Goal: Navigation & Orientation: Find specific page/section

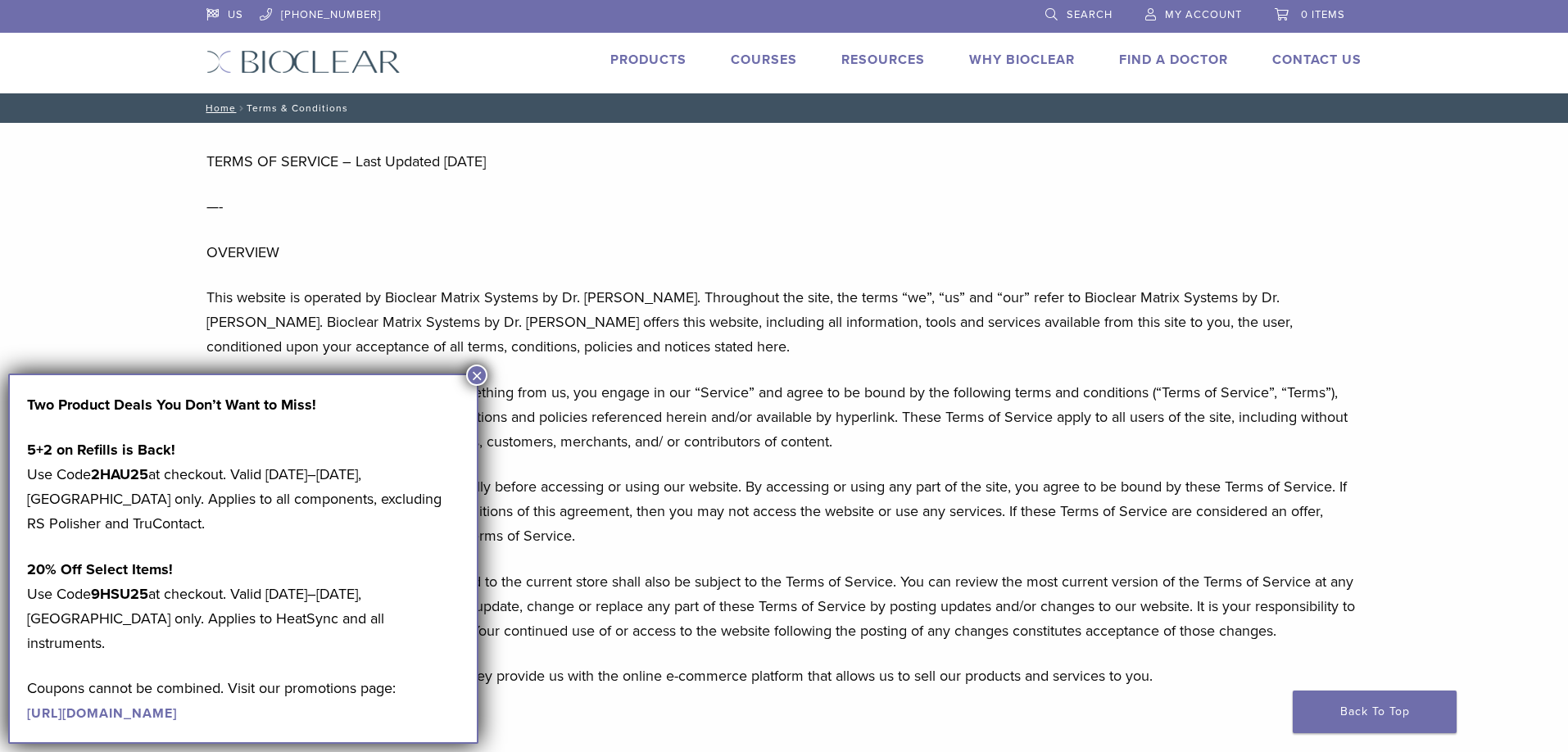
click at [475, 371] on button "×" at bounding box center [477, 375] width 22 height 22
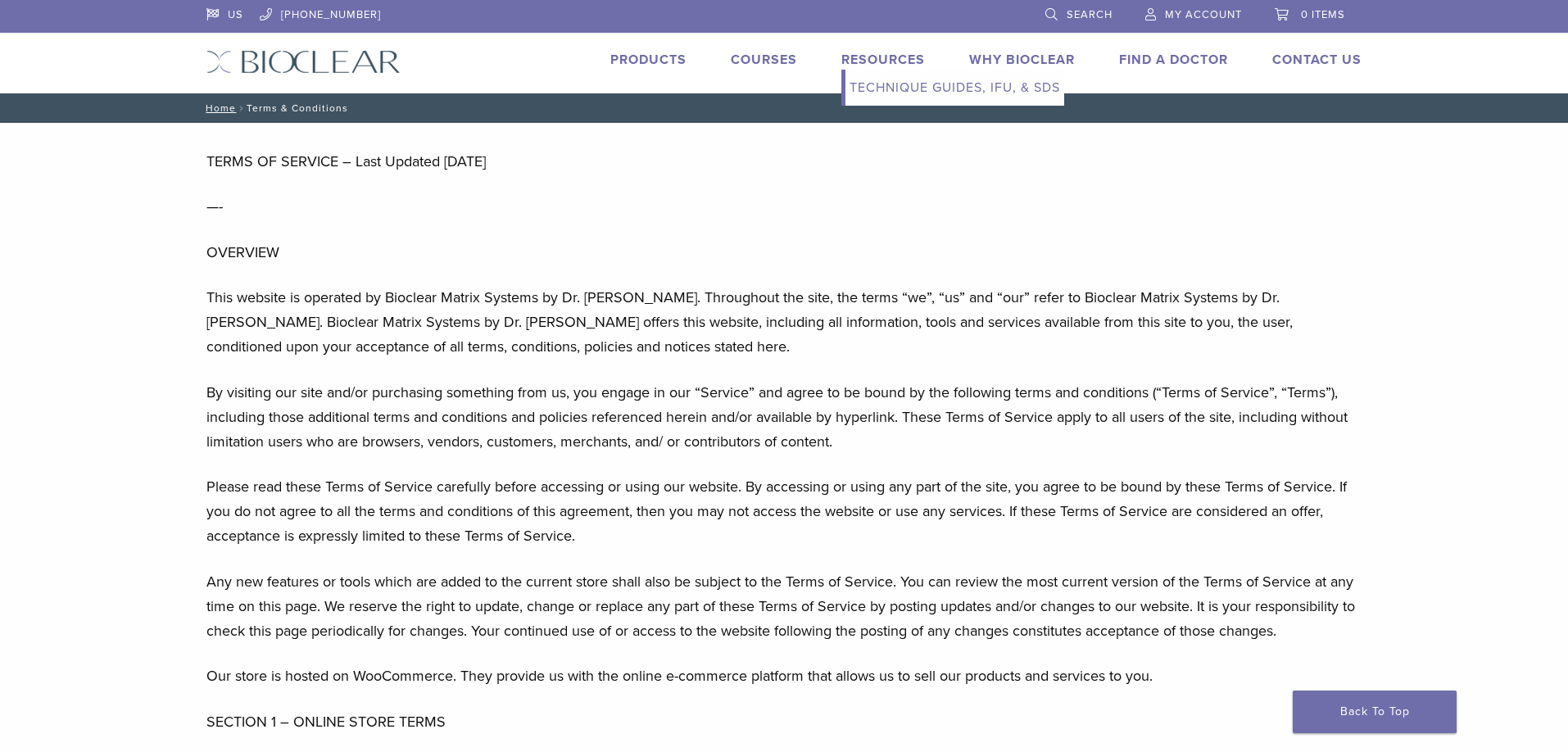
click at [872, 52] on link "Resources" at bounding box center [883, 59] width 83 height 17
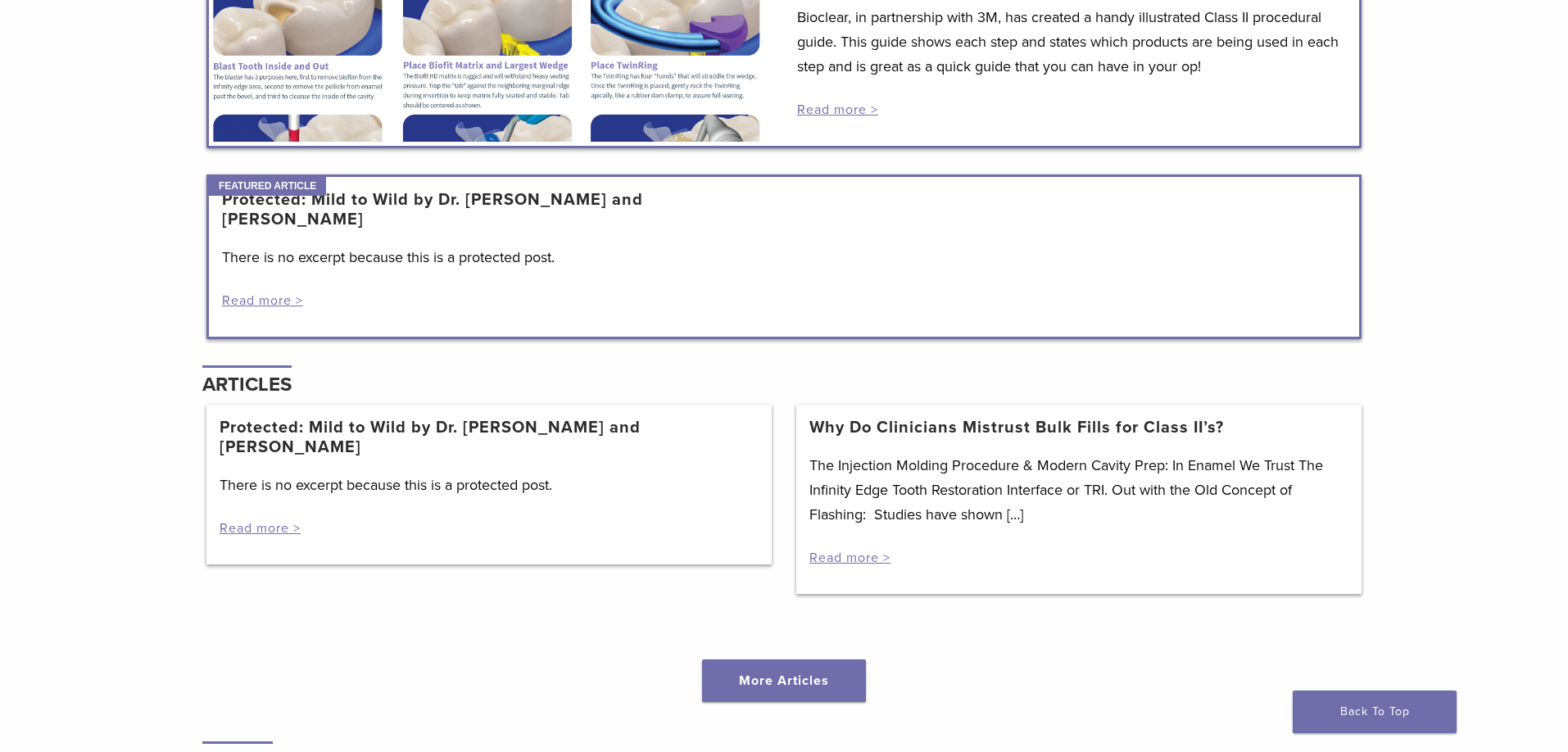
scroll to position [1228, 0]
